Goal: Register for event/course

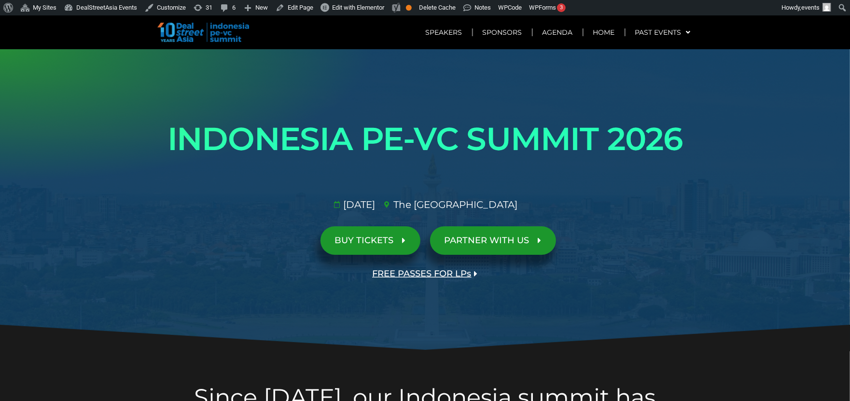
click at [450, 272] on span "FREE PASSES FOR LPs" at bounding box center [422, 273] width 99 height 9
click at [425, 275] on span "FREE PASSES FOR LPs" at bounding box center [422, 273] width 99 height 9
click at [381, 233] on link "BUY TICKETS" at bounding box center [371, 241] width 100 height 28
click at [357, 241] on span "BUY TICKETS" at bounding box center [364, 240] width 59 height 9
click at [484, 238] on span "PARTNER WITH US" at bounding box center [487, 240] width 85 height 9
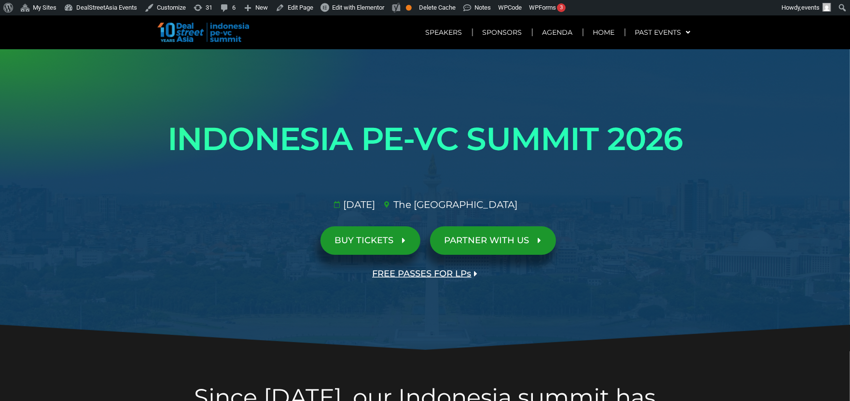
click at [445, 273] on span "FREE PASSES FOR LPs" at bounding box center [422, 273] width 99 height 9
click at [420, 277] on span "FREE PASSES FOR LPs" at bounding box center [422, 273] width 99 height 9
